Goal: Task Accomplishment & Management: Use online tool/utility

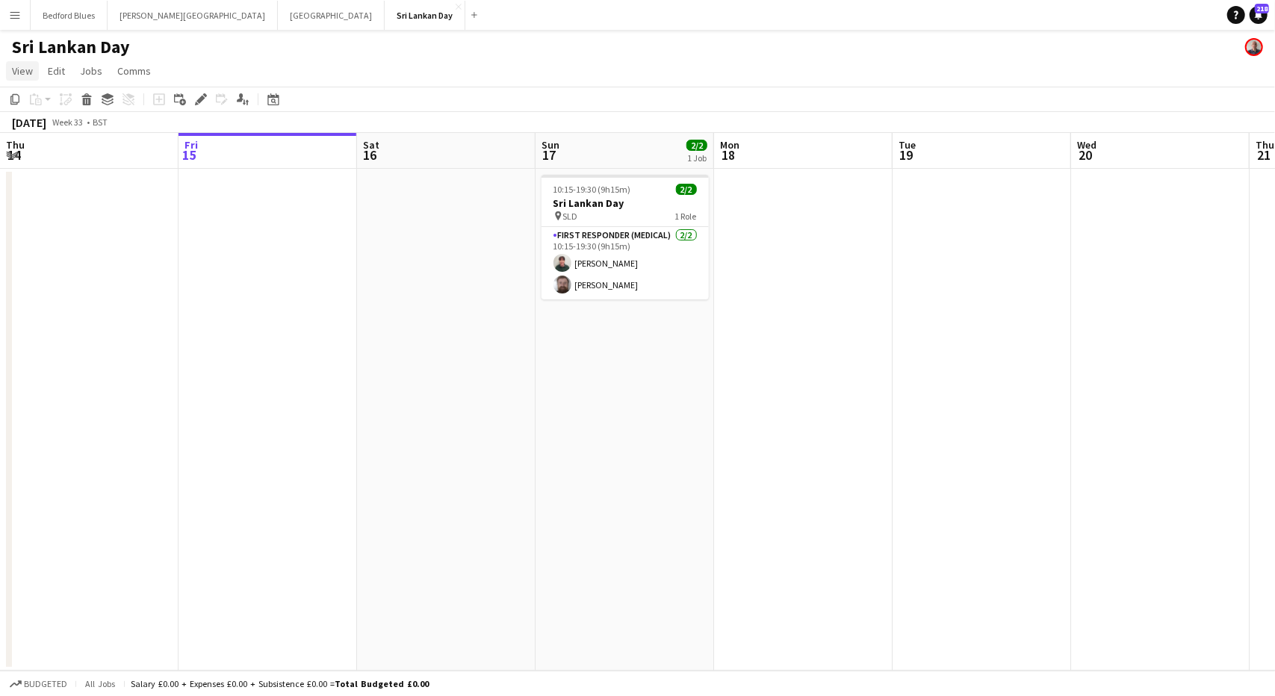
click at [31, 72] on span "View" at bounding box center [22, 70] width 21 height 13
click at [13, 14] on app-icon "Menu" at bounding box center [15, 15] width 12 height 12
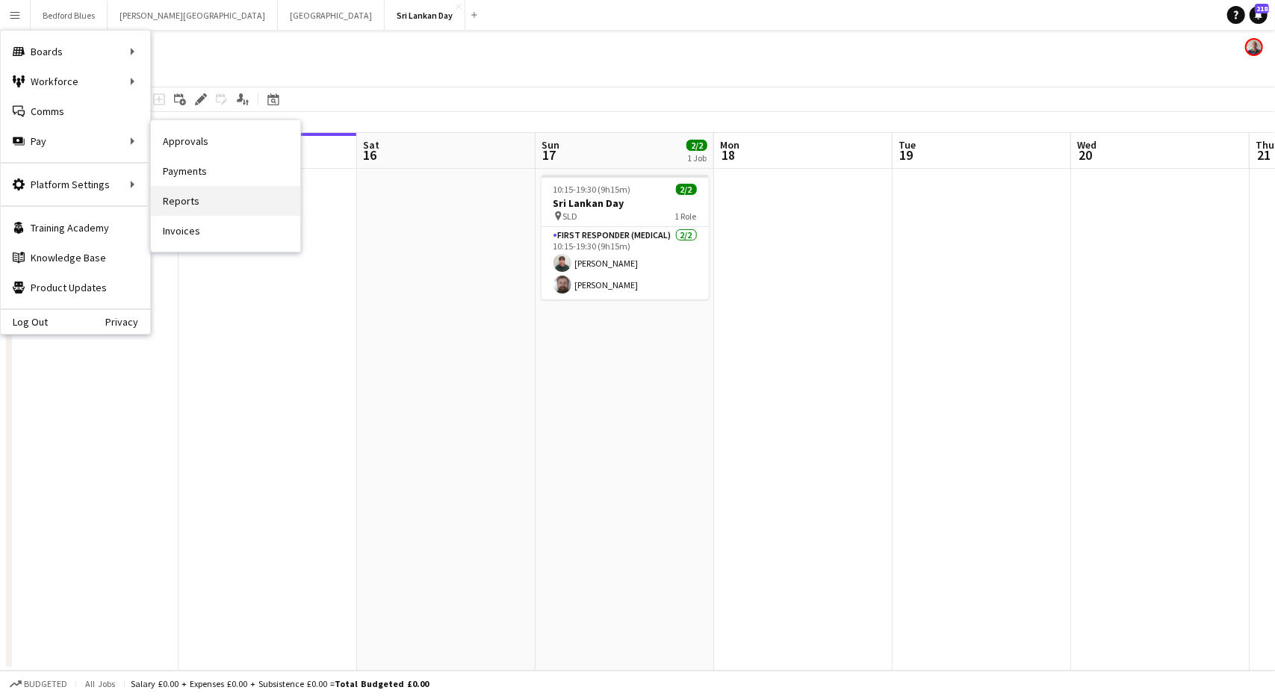
click at [194, 199] on link "Reports" at bounding box center [225, 201] width 149 height 30
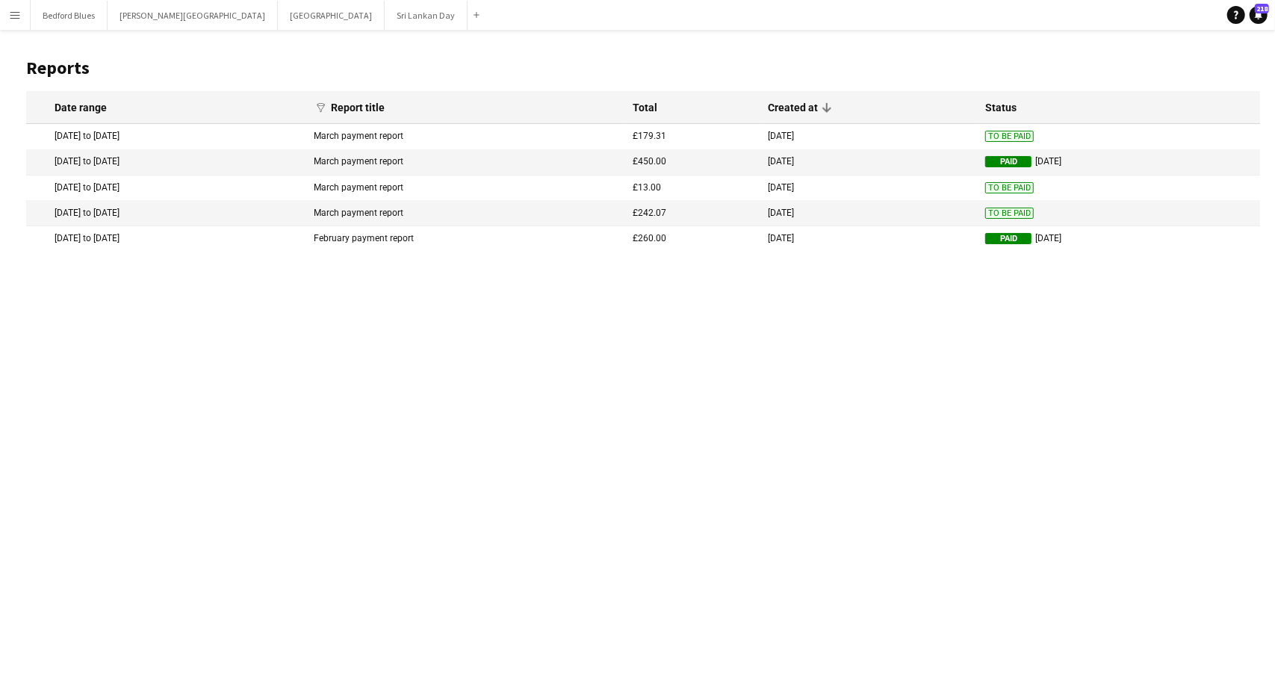
click at [19, 18] on app-icon "Menu" at bounding box center [15, 15] width 12 height 12
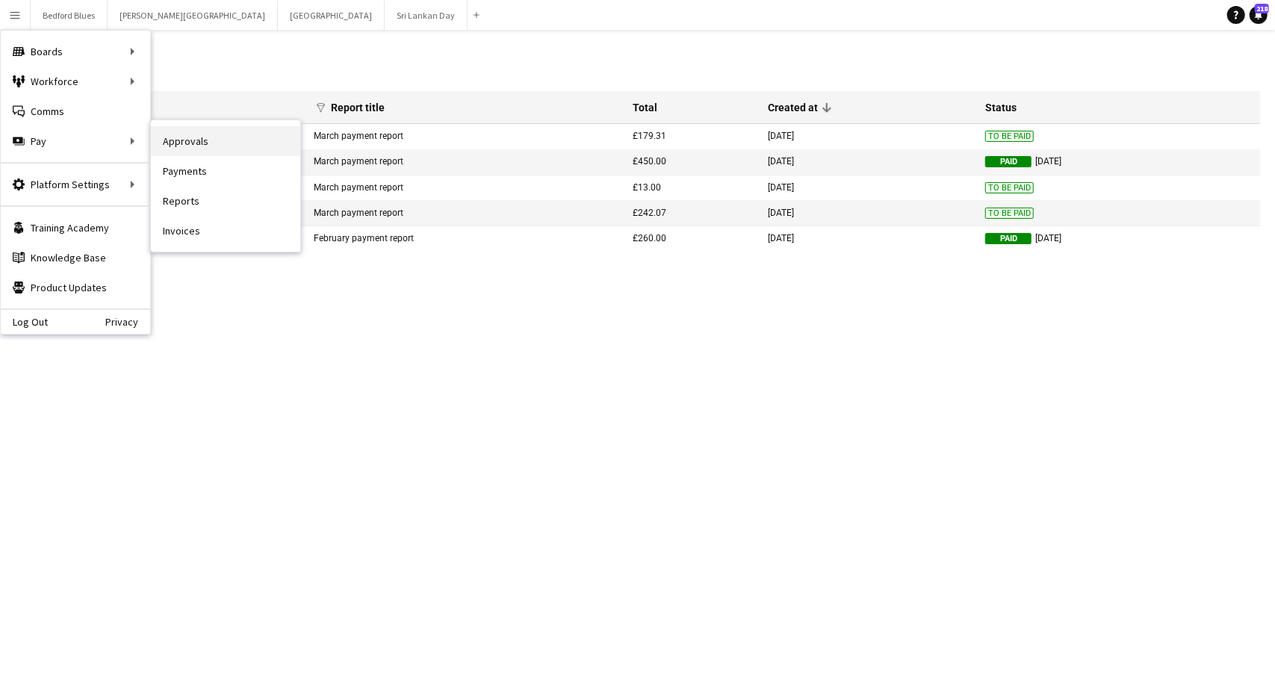
click at [202, 137] on link "Approvals" at bounding box center [225, 141] width 149 height 30
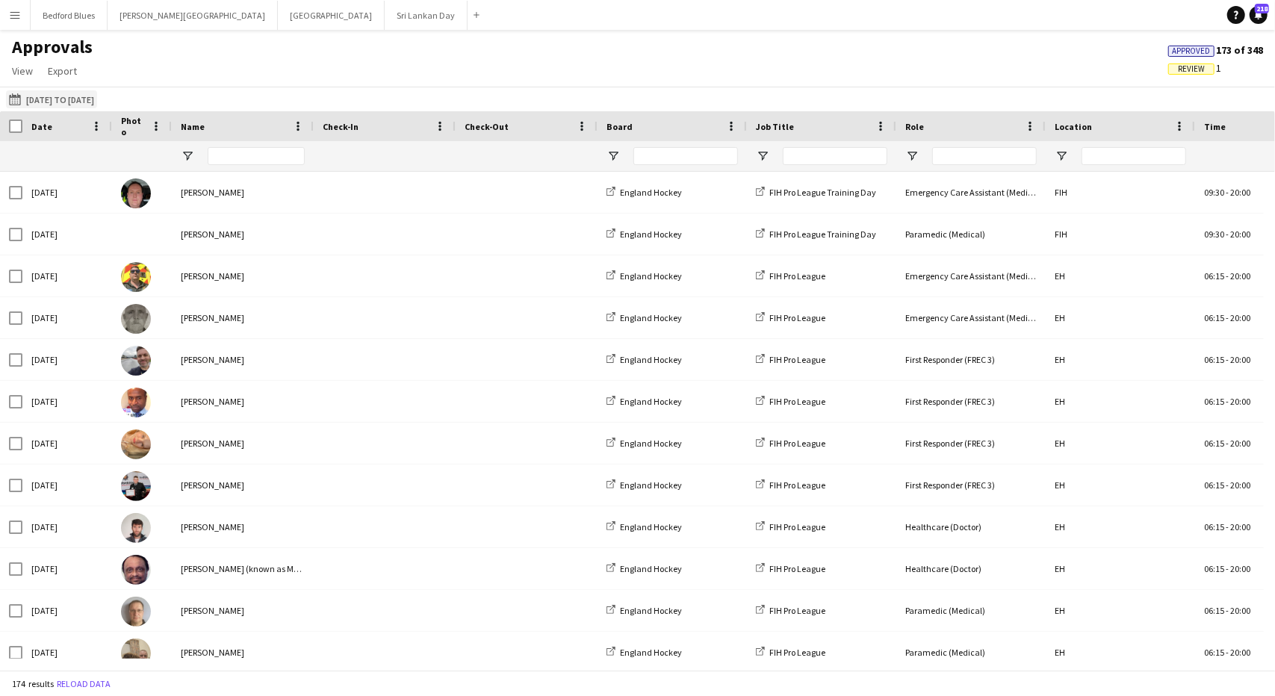
click at [55, 96] on button "[DATE] to [DATE] [DATE] to [DATE]" at bounding box center [51, 99] width 91 height 18
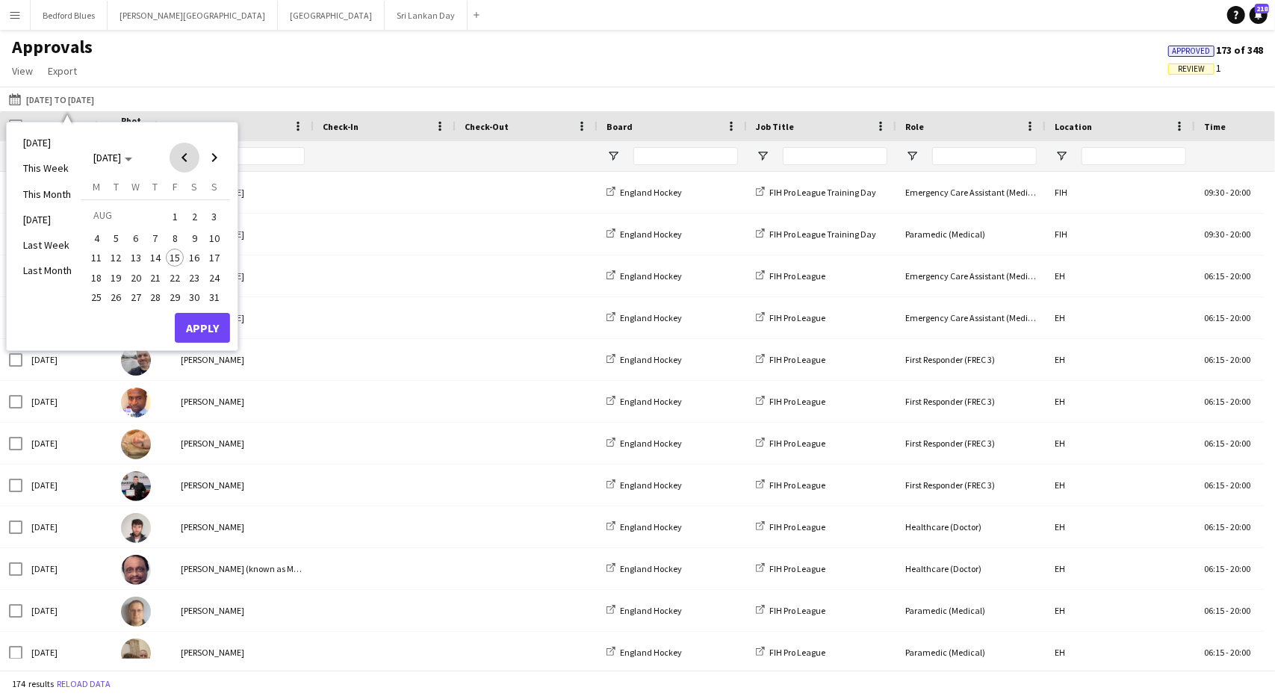
click at [185, 161] on span "Previous month" at bounding box center [185, 158] width 30 height 30
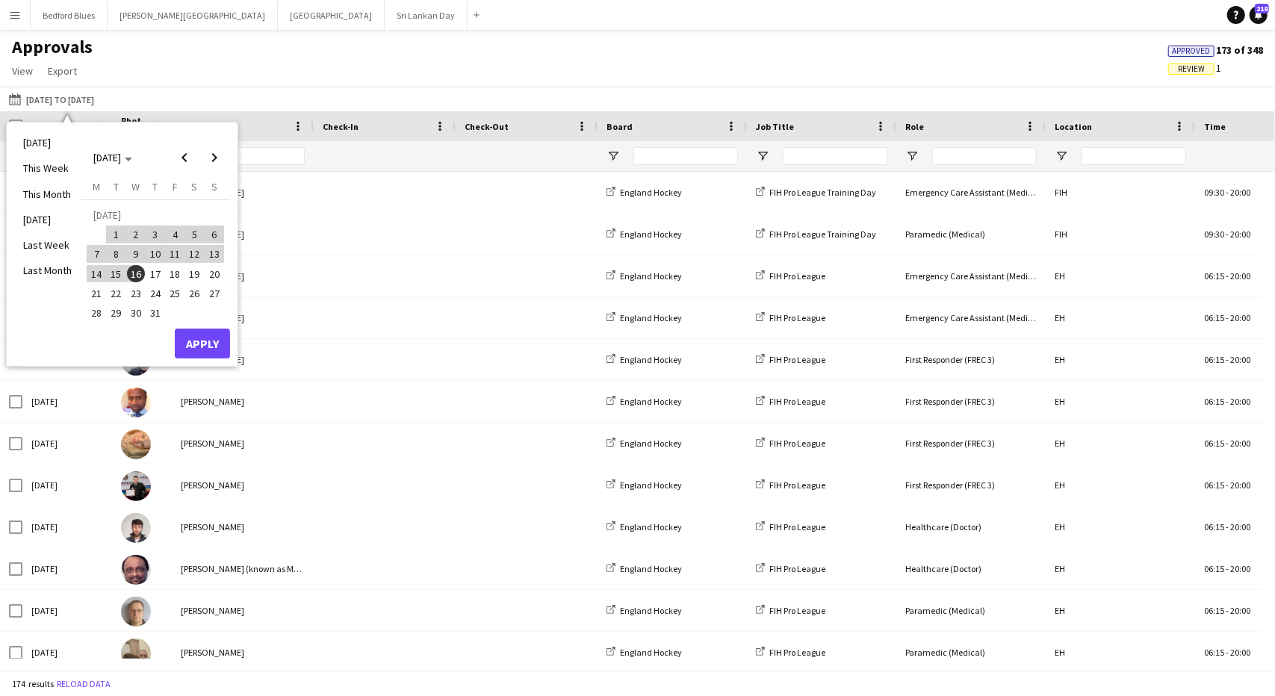
click at [154, 273] on span "17" at bounding box center [155, 274] width 18 height 18
click at [215, 155] on span "Next month" at bounding box center [214, 158] width 30 height 30
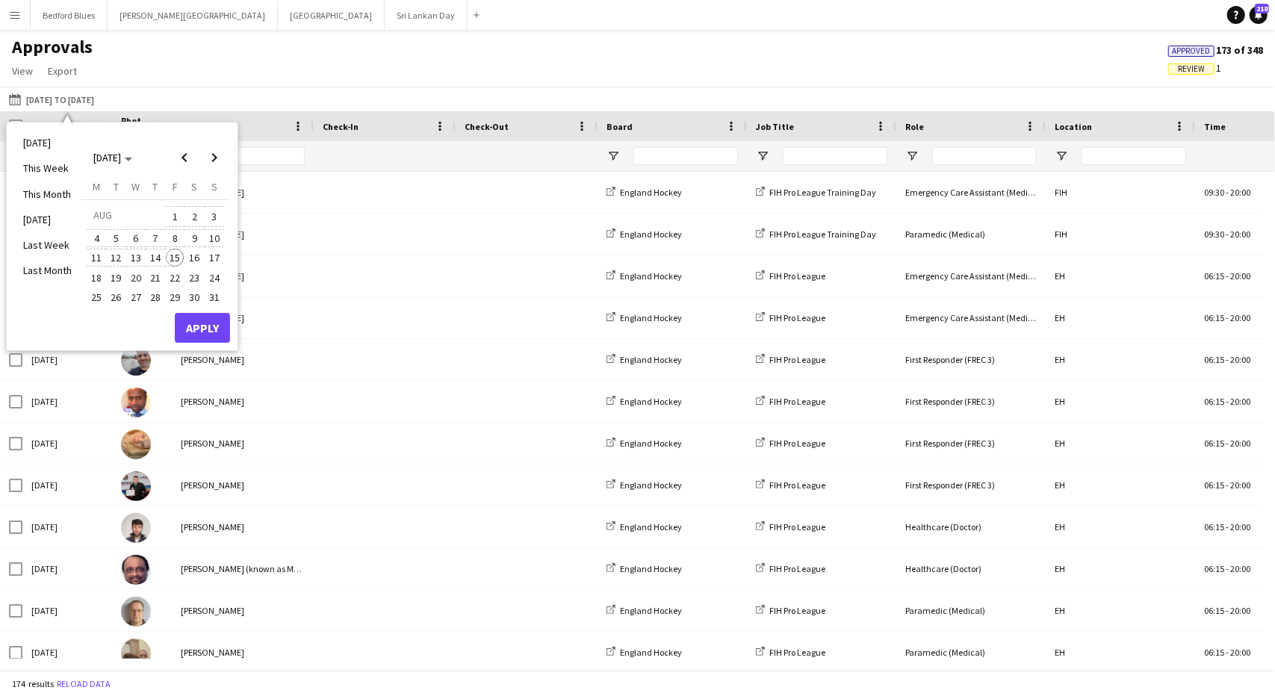
click at [173, 257] on span "15" at bounding box center [175, 258] width 18 height 18
click at [203, 334] on button "Apply" at bounding box center [202, 328] width 55 height 30
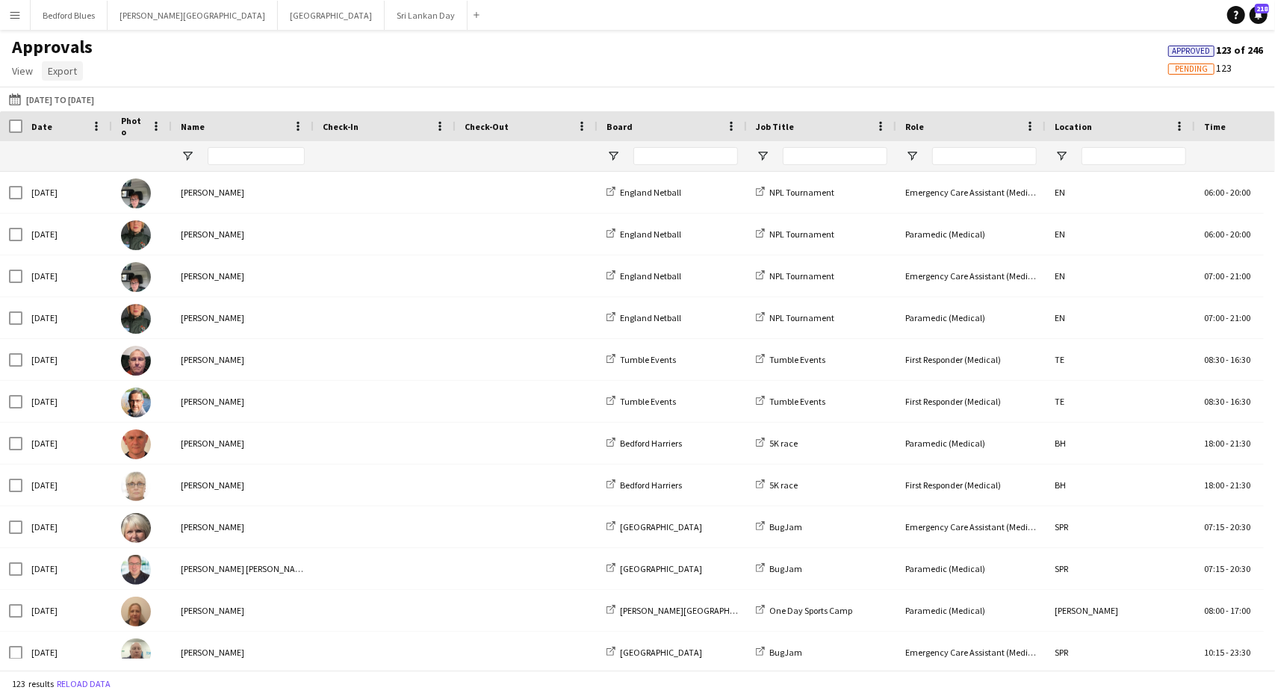
click at [67, 74] on span "Export" at bounding box center [62, 70] width 29 height 13
click at [93, 102] on span "Export as XLSX" at bounding box center [87, 102] width 65 height 13
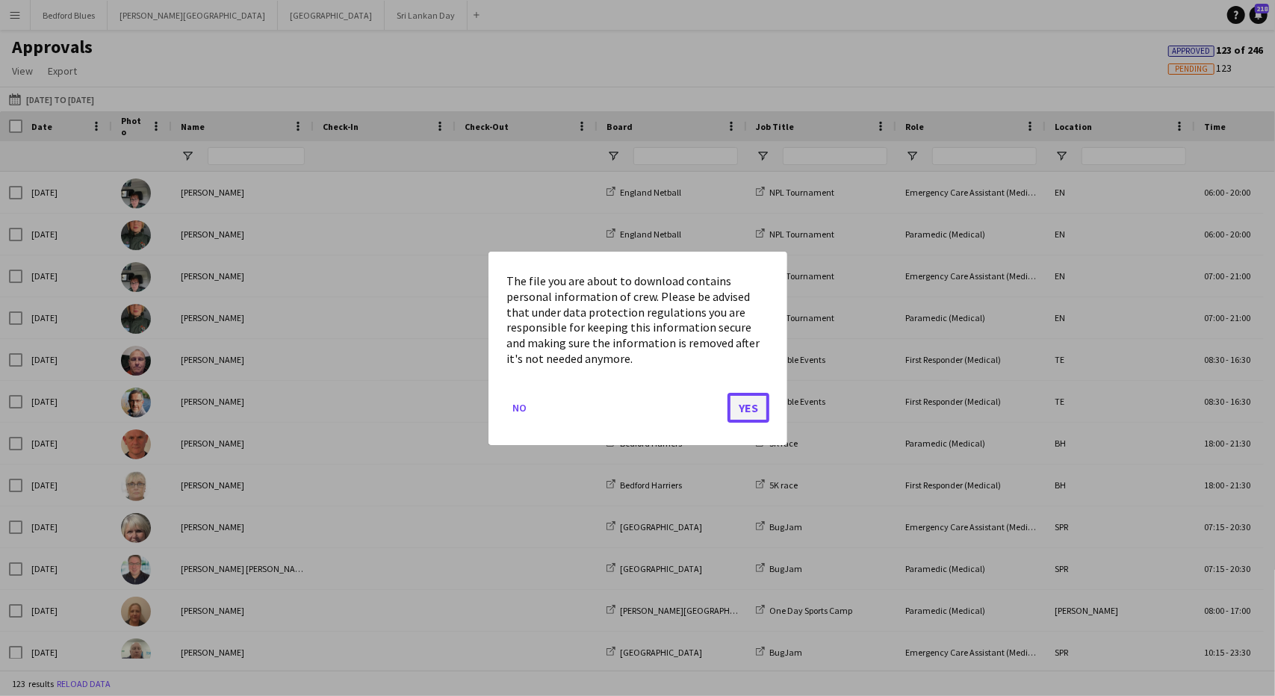
click at [744, 403] on button "Yes" at bounding box center [749, 407] width 42 height 30
